Goal: Navigation & Orientation: Find specific page/section

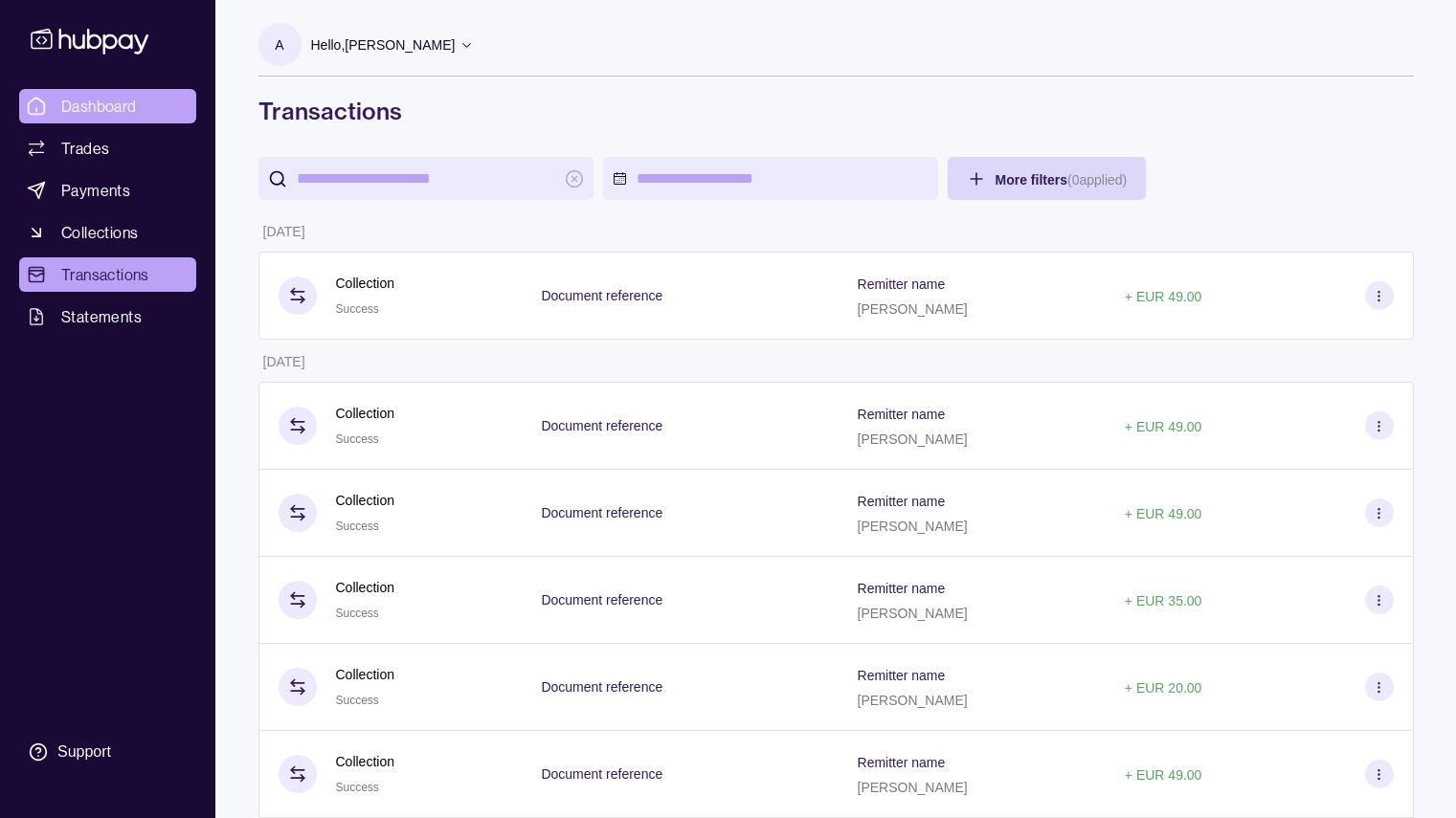
click at [82, 104] on span "Dashboard" at bounding box center [99, 106] width 76 height 23
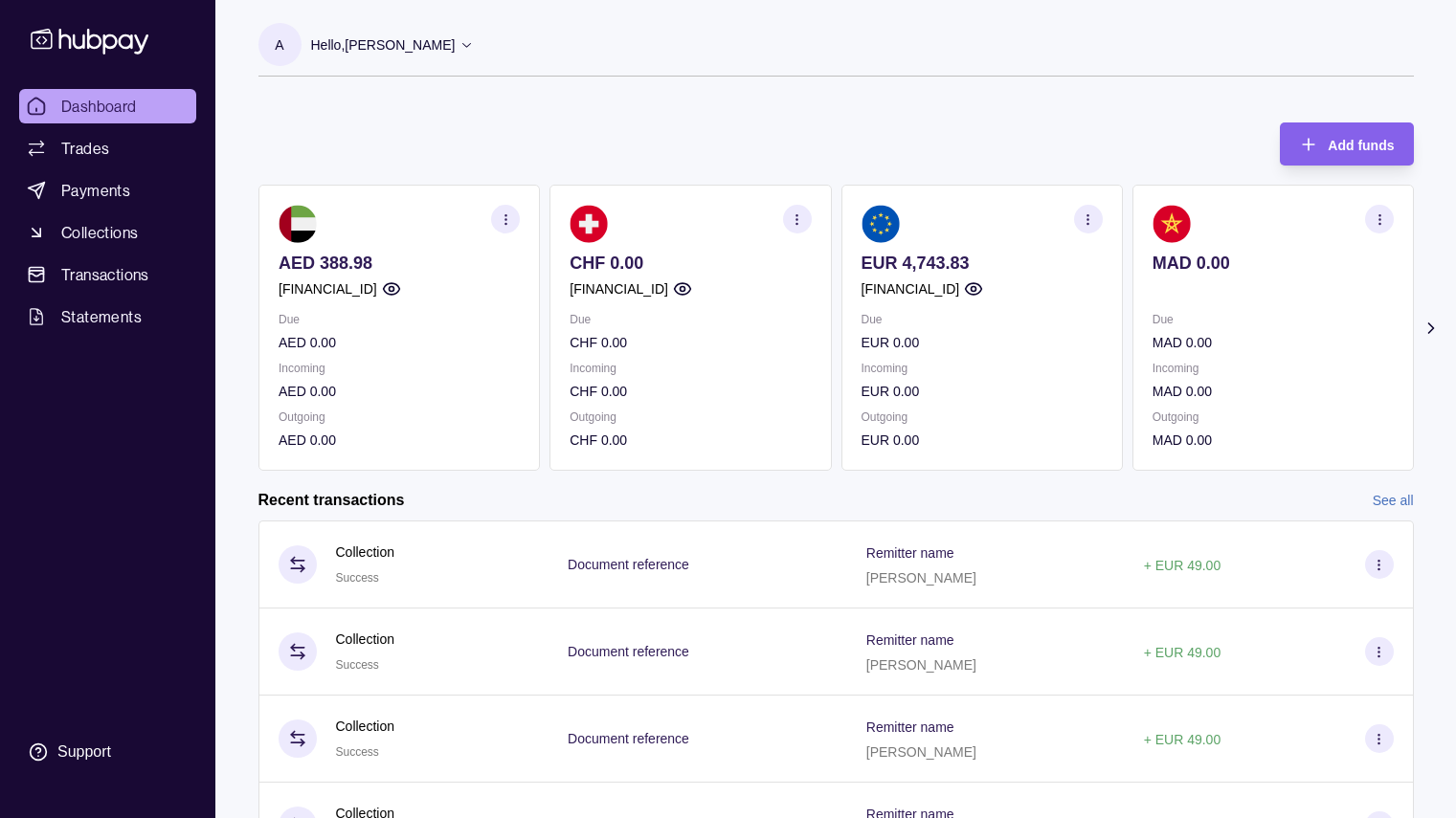
click at [655, 497] on div "Recent transactions See all" at bounding box center [836, 500] width 1156 height 21
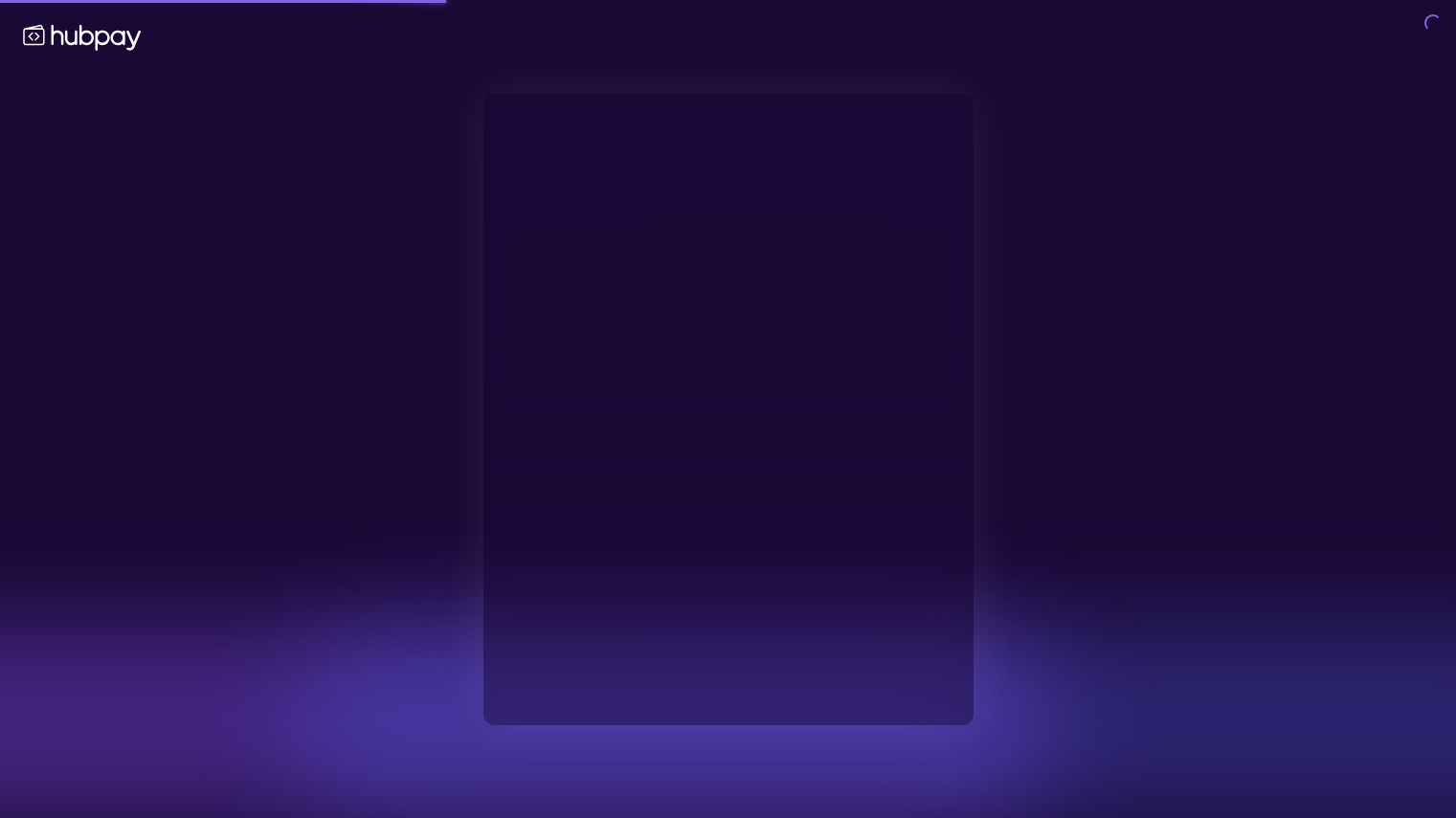
type input "**********"
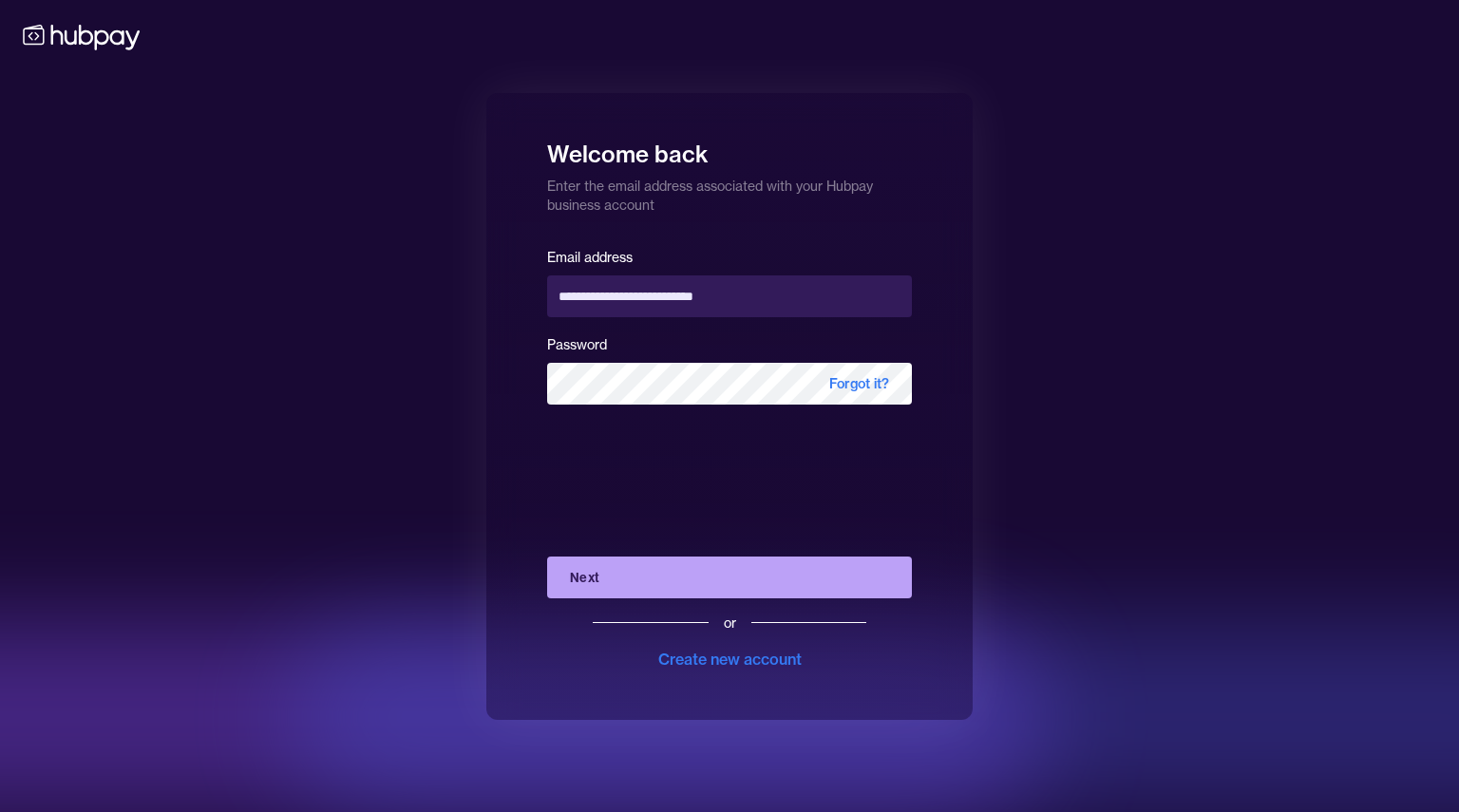
click at [455, 304] on div "**********" at bounding box center [729, 406] width 1459 height 812
